Goal: Transaction & Acquisition: Book appointment/travel/reservation

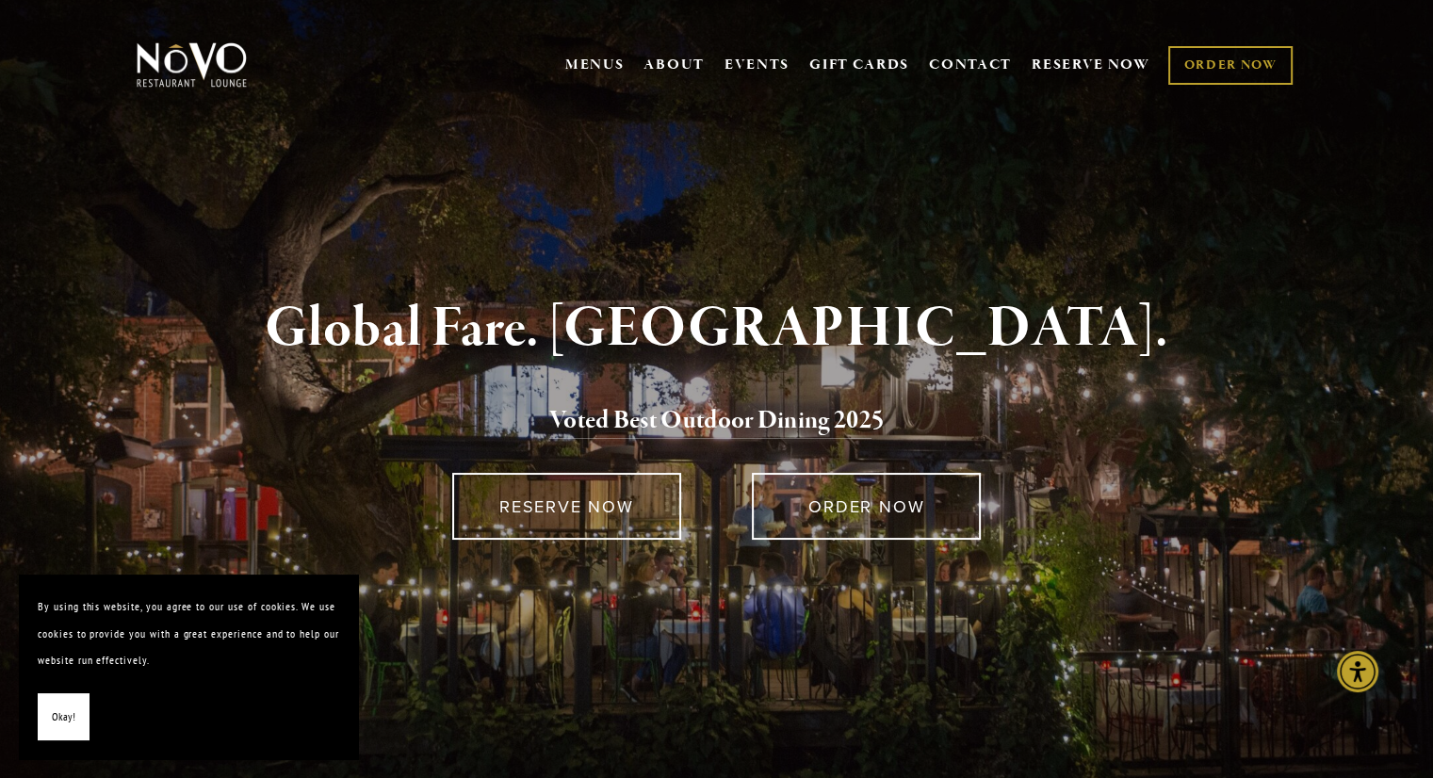
click at [621, 196] on div "Global Fare. Creekside Ambiance. Voted Best Outdoor Dining 202 5 RESERVE NOW OR…" at bounding box center [717, 489] width 1357 height 653
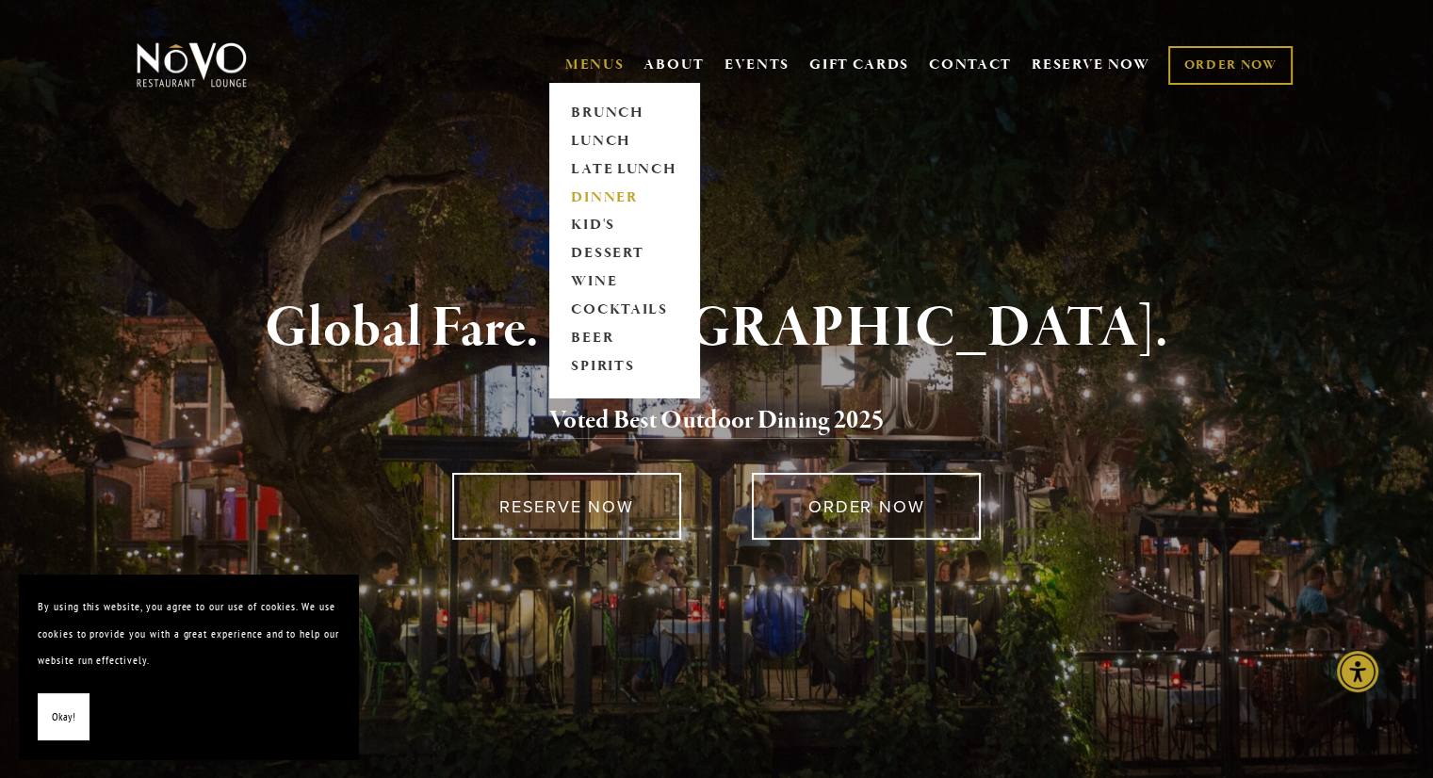
click at [593, 199] on link "DINNER" at bounding box center [624, 198] width 118 height 28
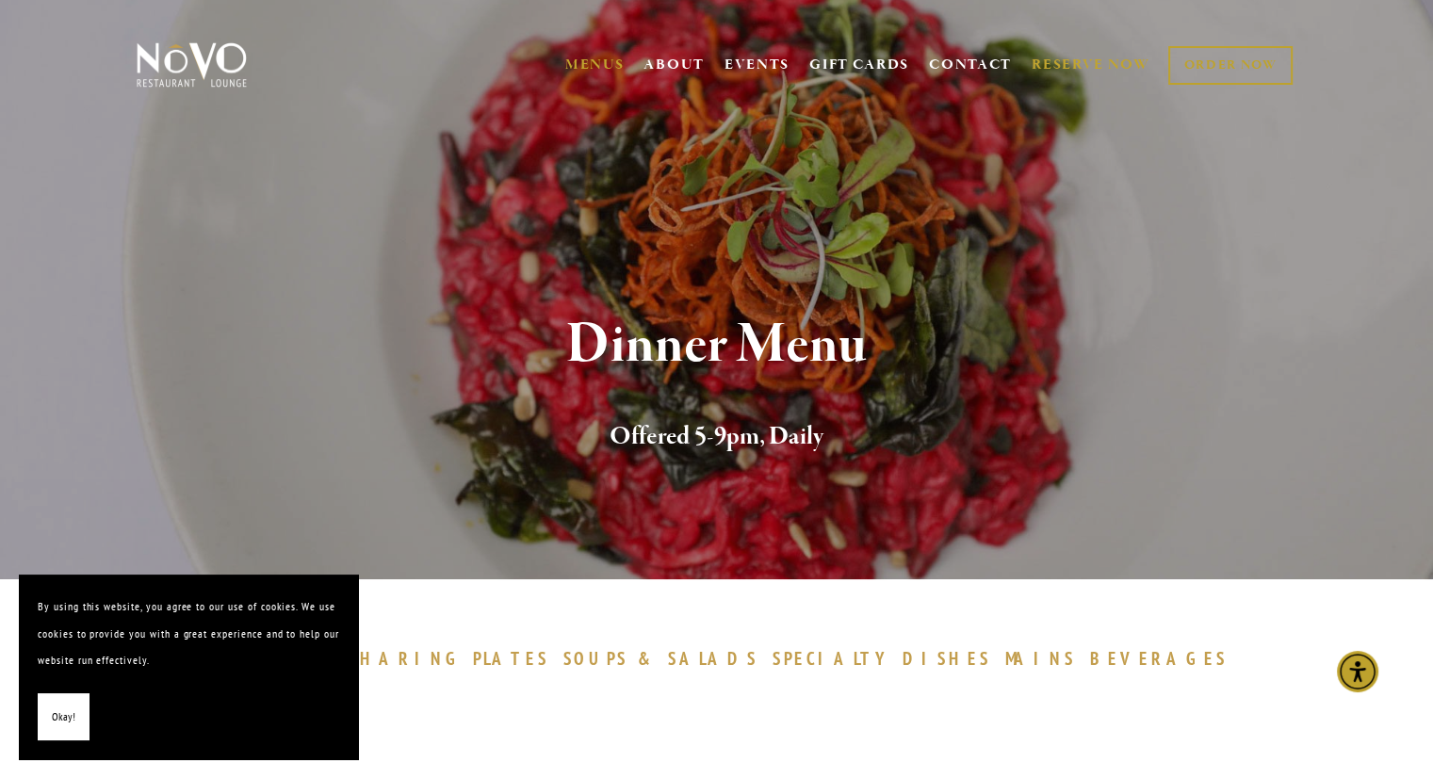
click at [1093, 64] on link "RESERVE NOW" at bounding box center [1091, 65] width 119 height 36
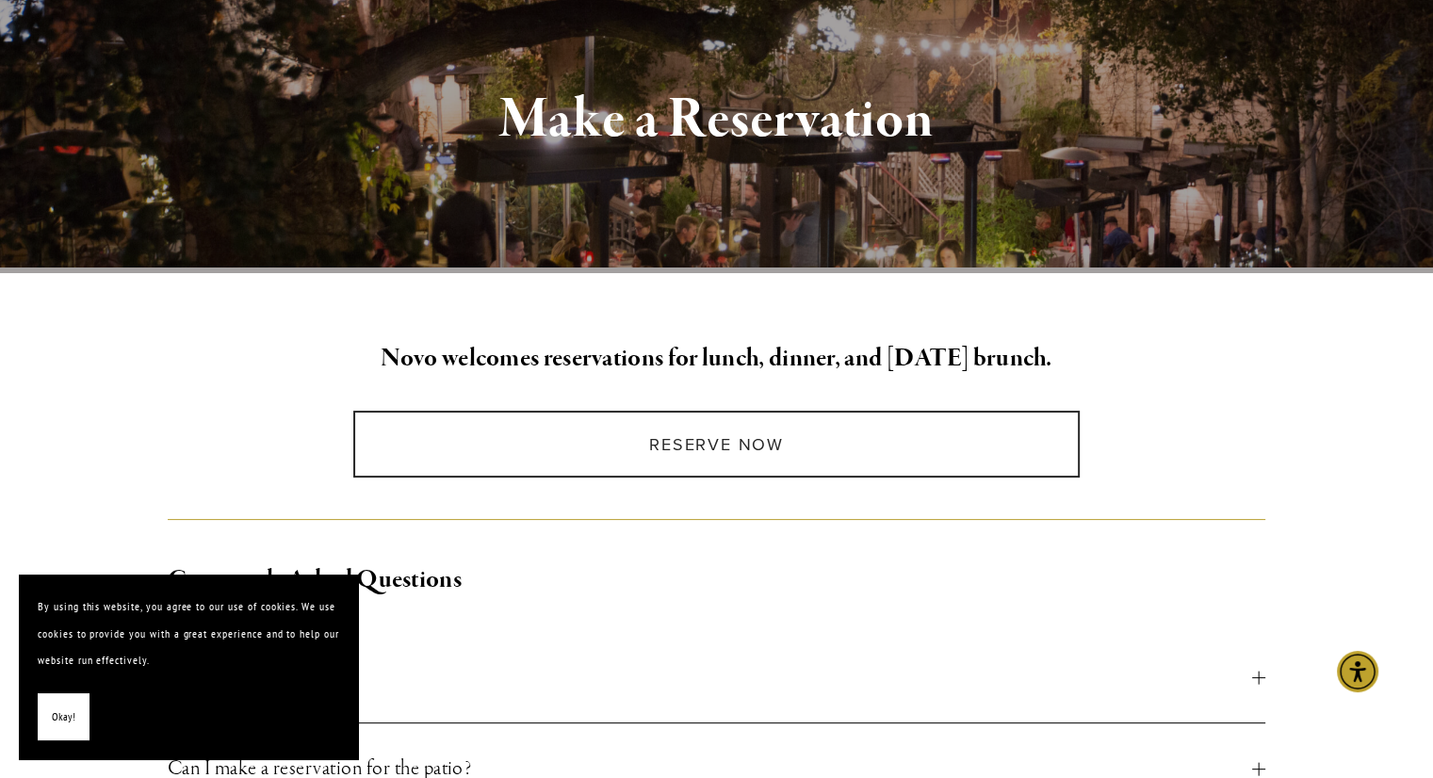
scroll to position [234, 0]
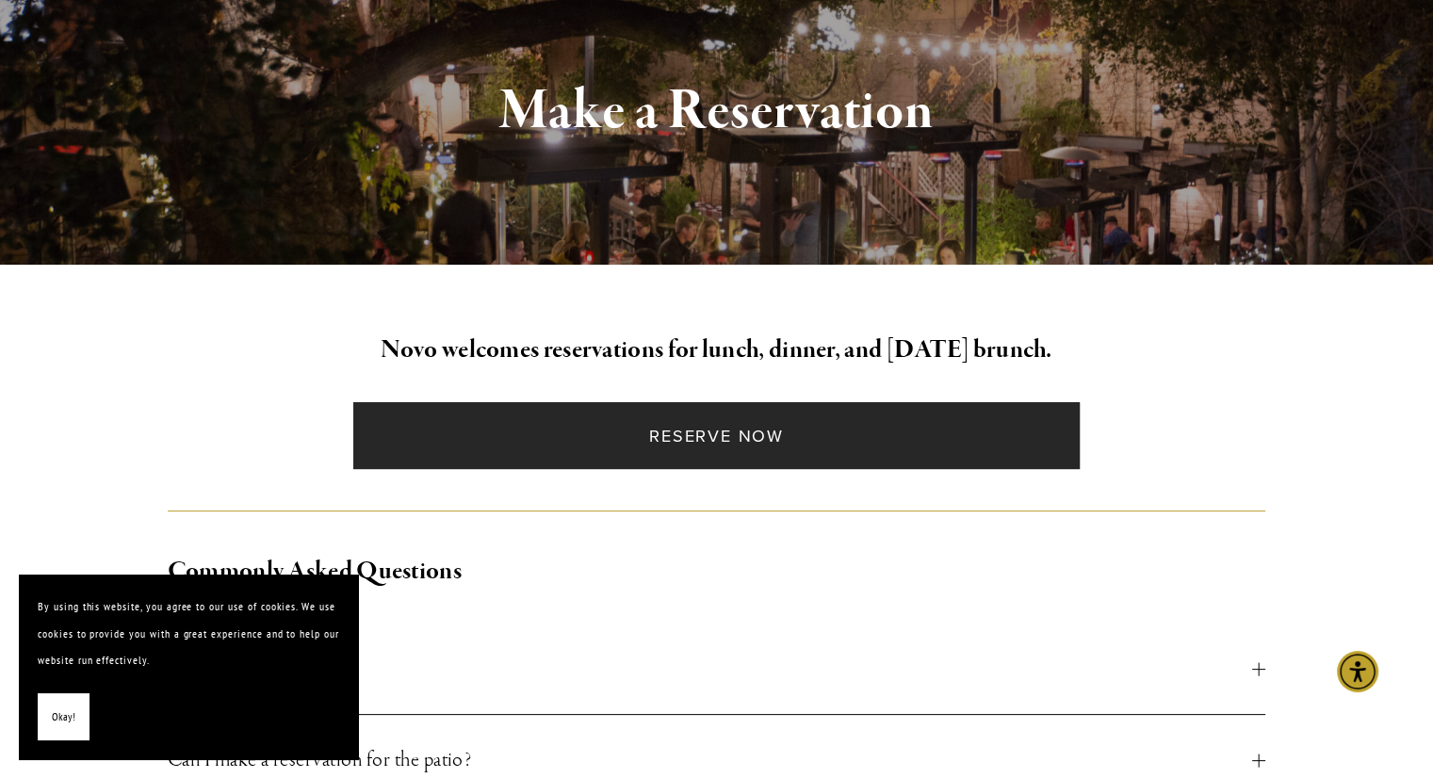
click at [535, 456] on link "Reserve Now" at bounding box center [716, 435] width 727 height 67
